Goal: Find specific page/section: Find specific page/section

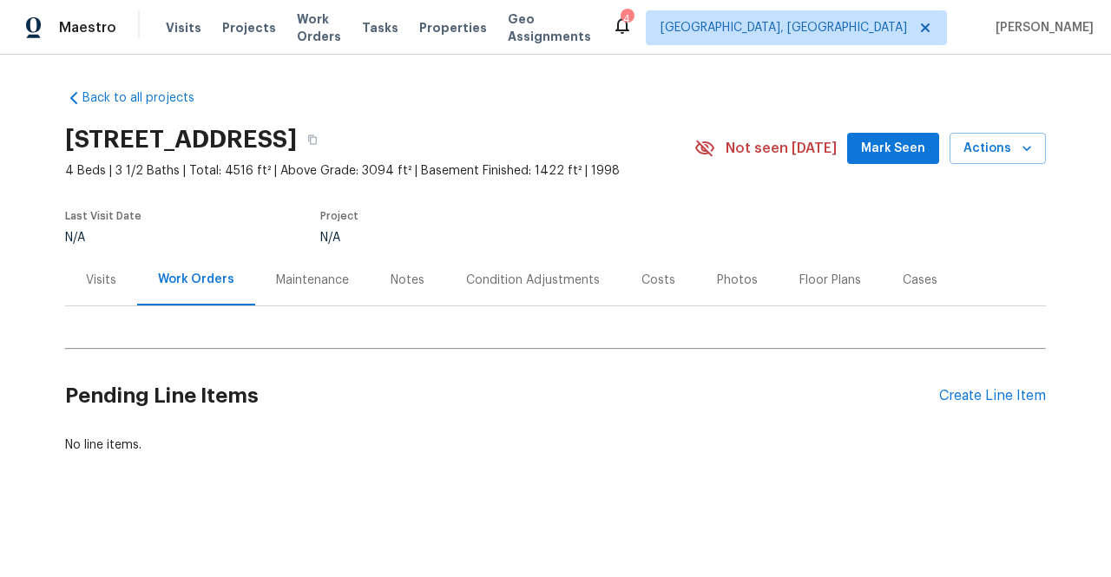
click at [100, 279] on div "Visits" at bounding box center [101, 280] width 30 height 17
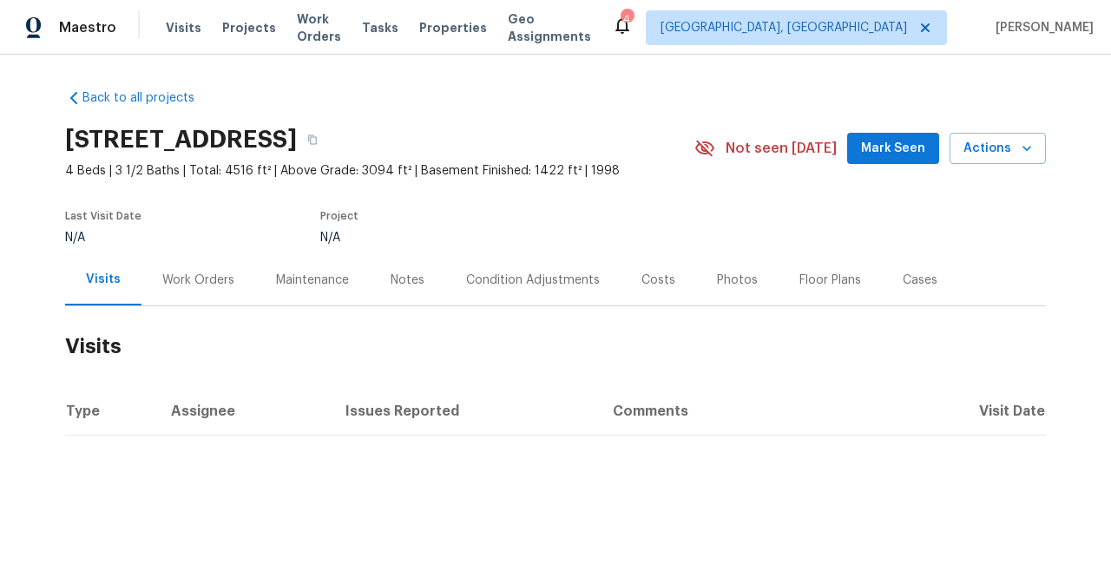
drag, startPoint x: 203, startPoint y: 273, endPoint x: 247, endPoint y: 278, distance: 43.7
click at [204, 272] on div "Work Orders" at bounding box center [198, 280] width 72 height 17
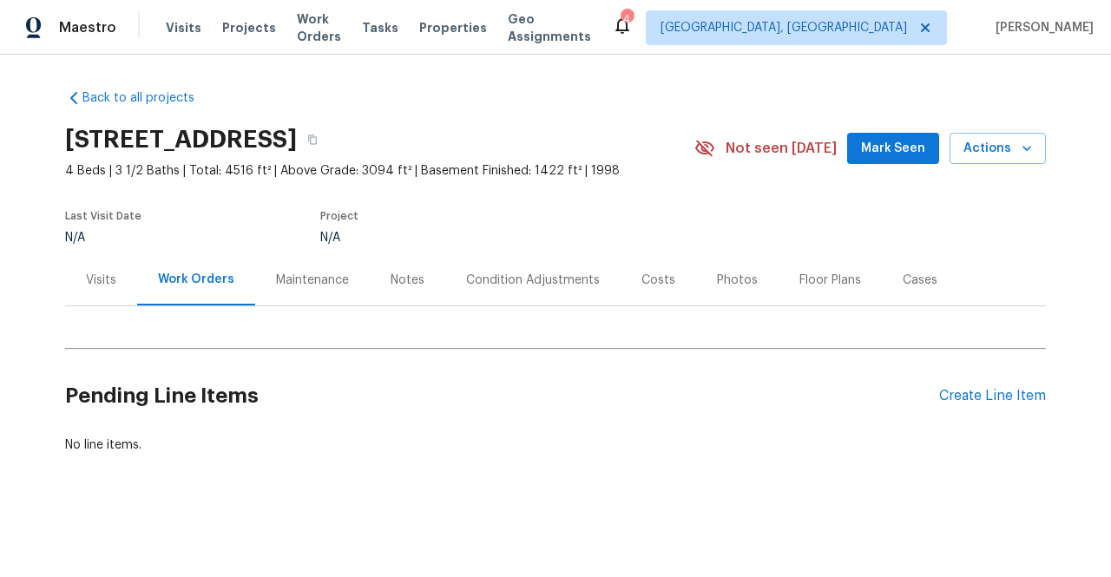
click at [300, 279] on div "Maintenance" at bounding box center [312, 280] width 73 height 17
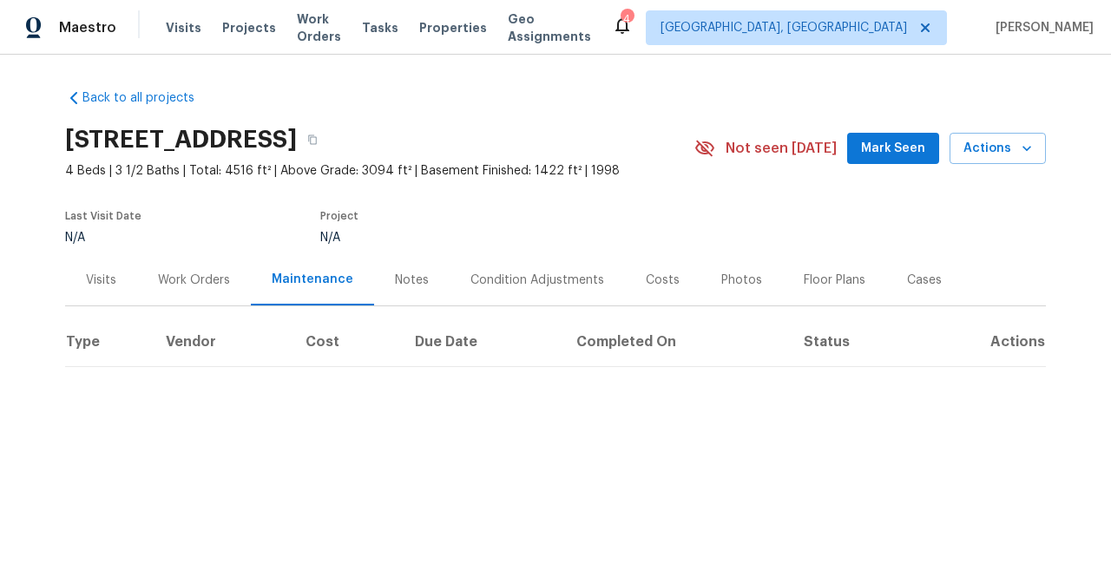
click at [395, 280] on div "Notes" at bounding box center [412, 280] width 34 height 17
